Goal: Find specific page/section: Find specific page/section

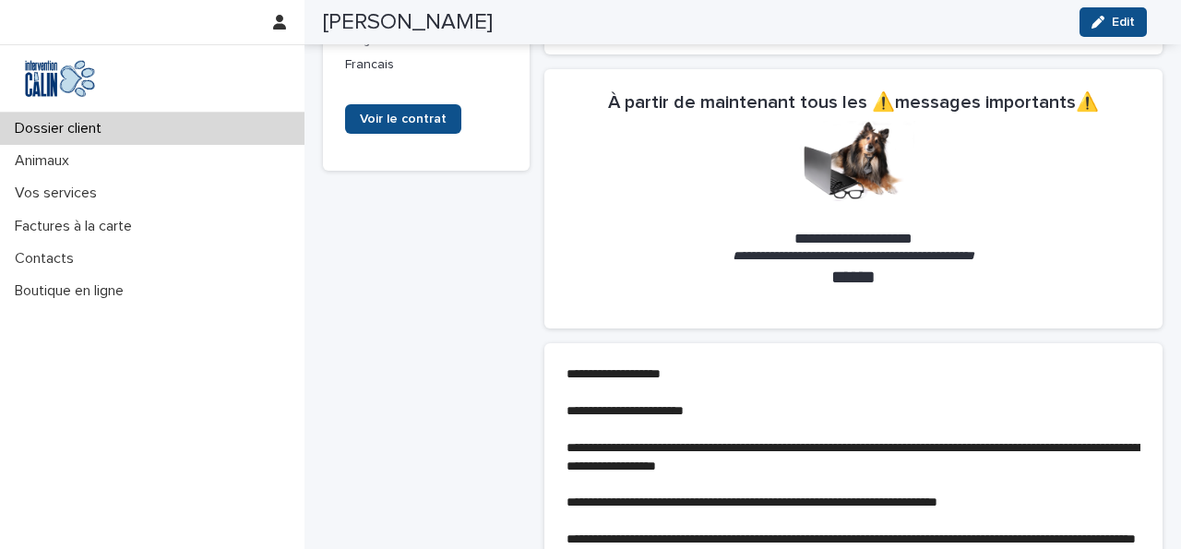
scroll to position [620, 0]
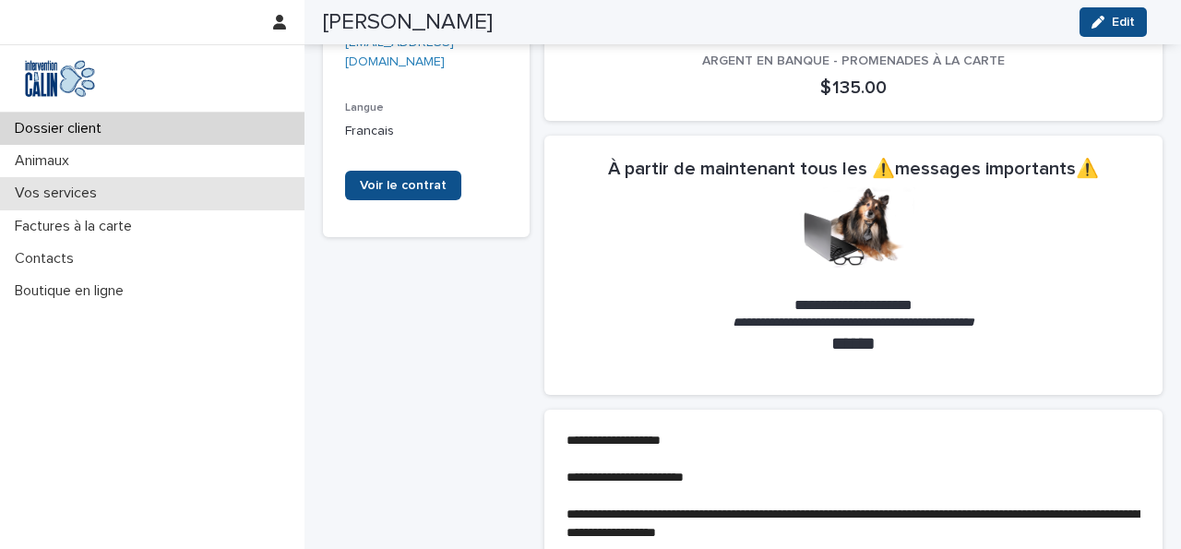
click at [80, 200] on p "Vos services" at bounding box center [59, 194] width 104 height 18
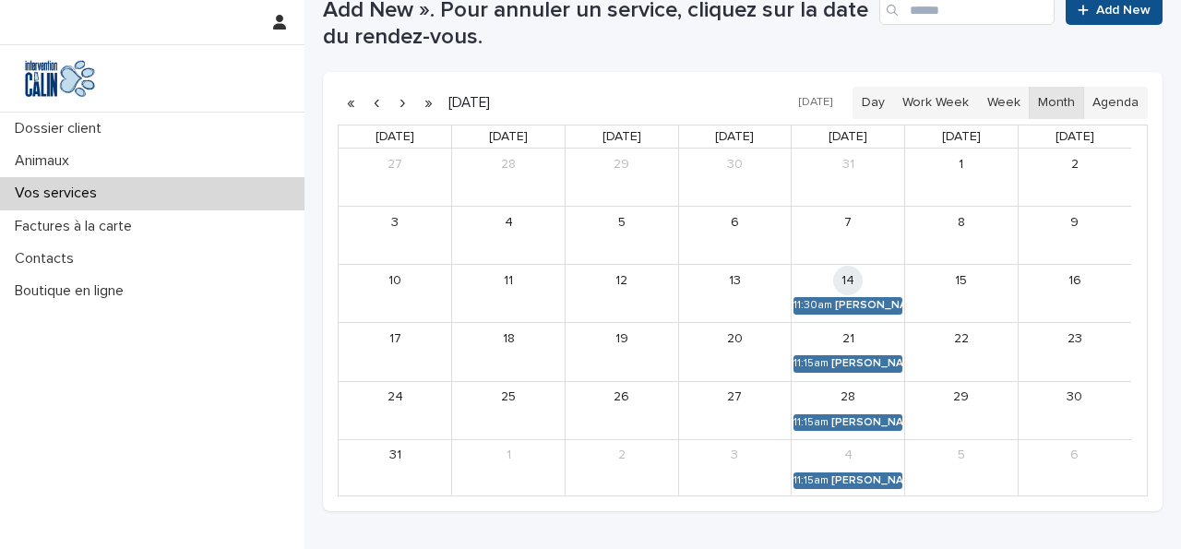
scroll to position [465, 0]
